Goal: Task Accomplishment & Management: Use online tool/utility

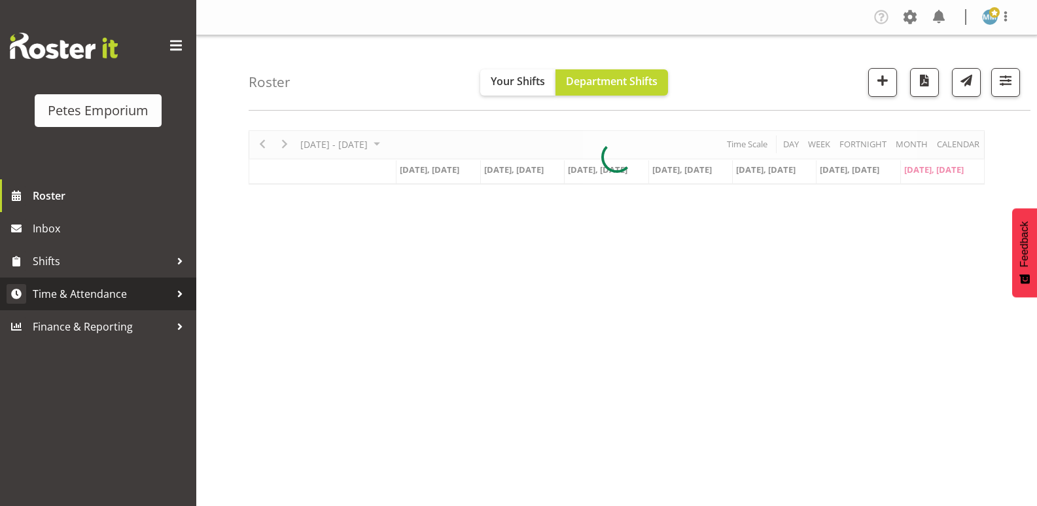
click at [110, 290] on span "Time & Attendance" at bounding box center [101, 294] width 137 height 20
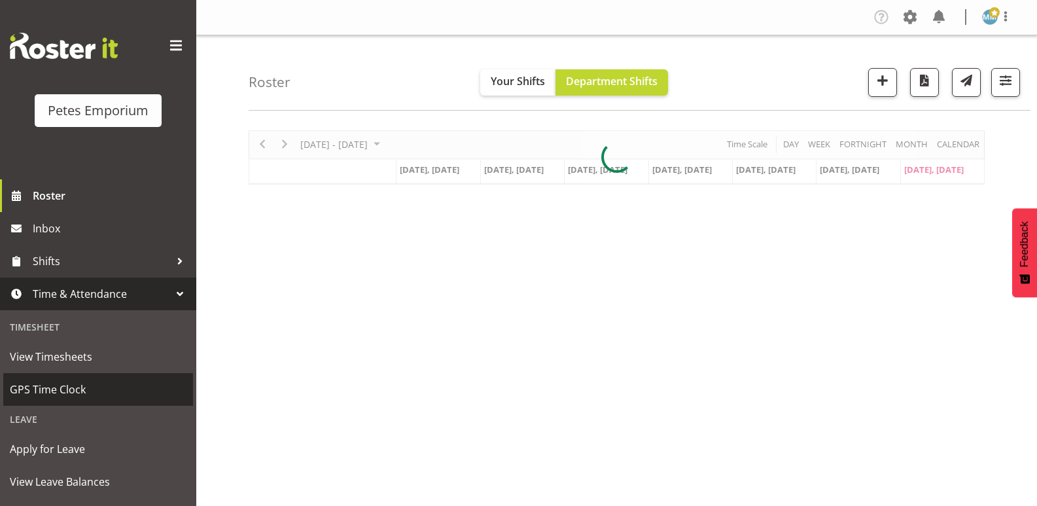
click at [77, 391] on span "GPS Time Clock" at bounding box center [98, 390] width 177 height 20
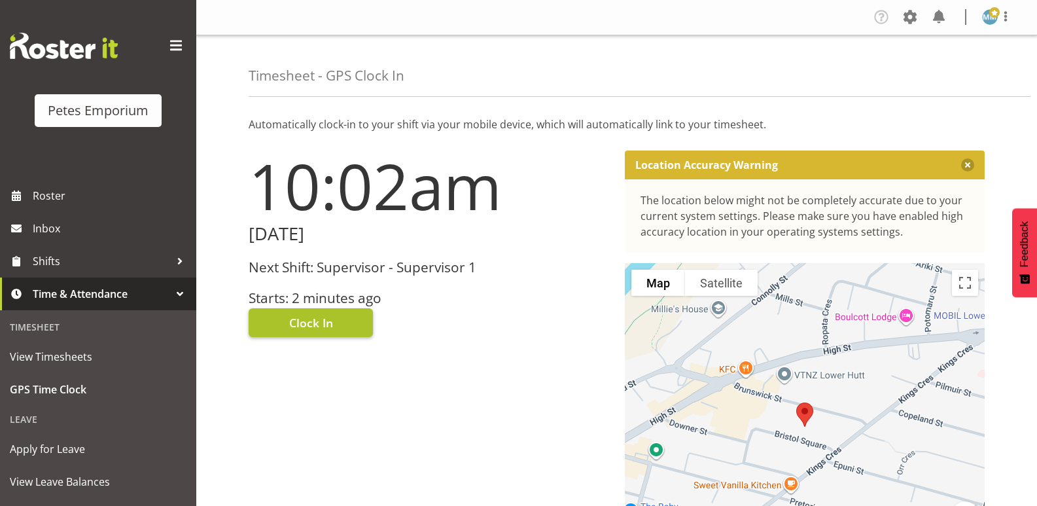
click at [312, 310] on button "Clock In" at bounding box center [311, 322] width 124 height 29
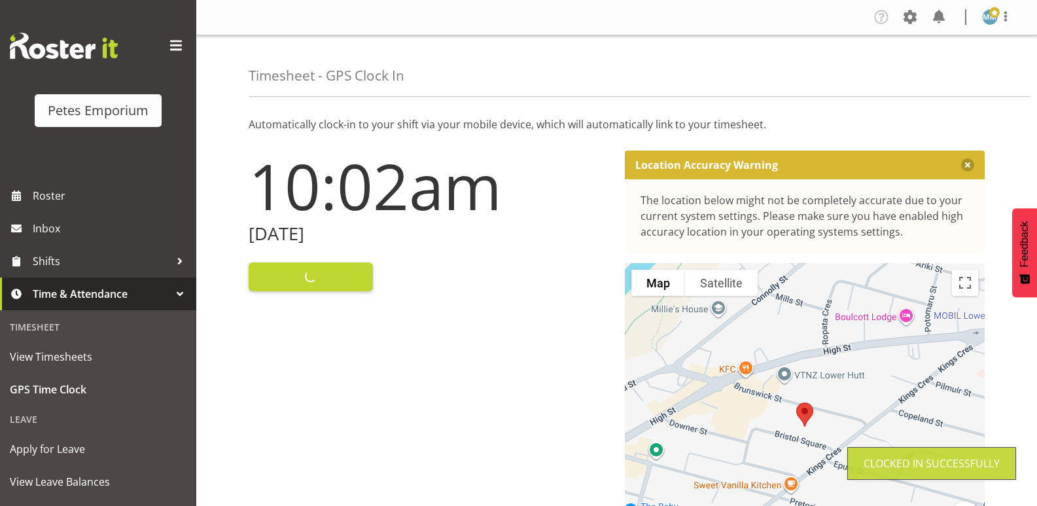
click at [984, 14] on img at bounding box center [990, 17] width 16 height 16
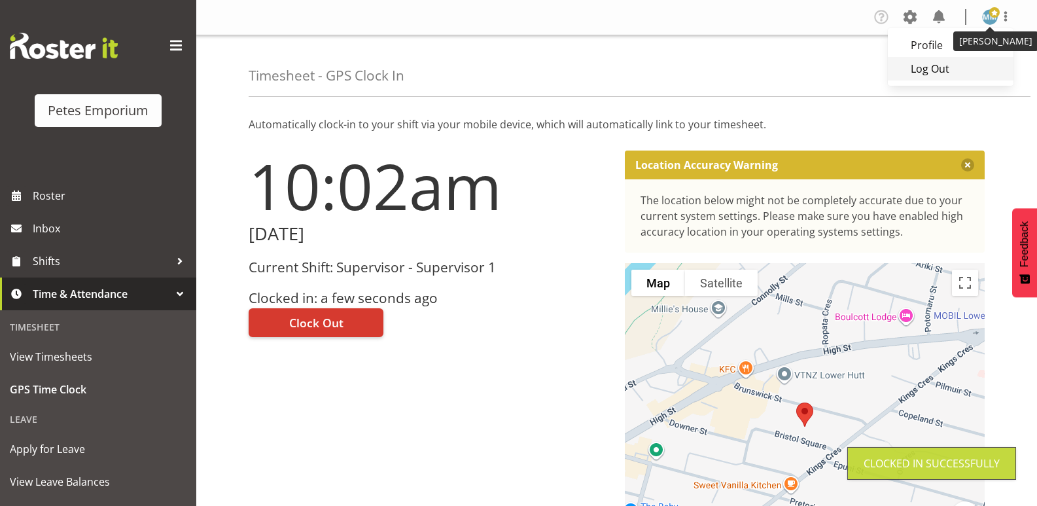
click at [925, 69] on link "Log Out" at bounding box center [951, 69] width 126 height 24
